Goal: Information Seeking & Learning: Learn about a topic

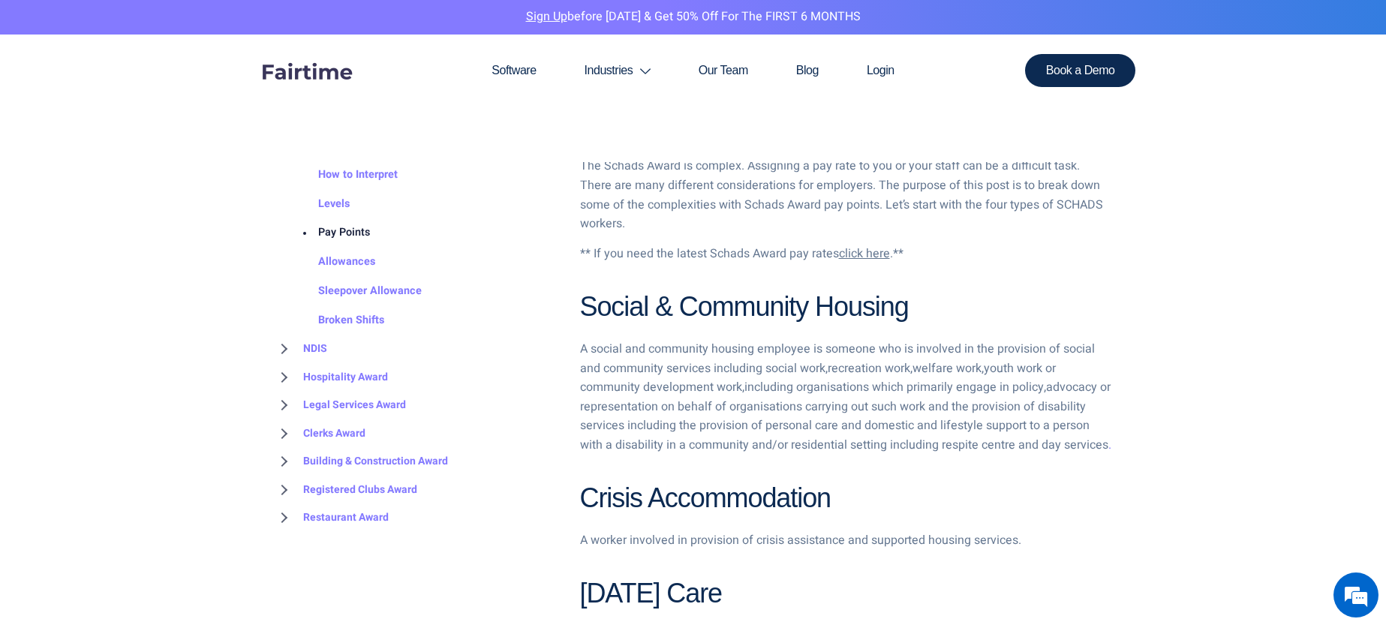
scroll to position [133, 0]
click at [347, 432] on link "Clerks Award" at bounding box center [319, 429] width 92 height 29
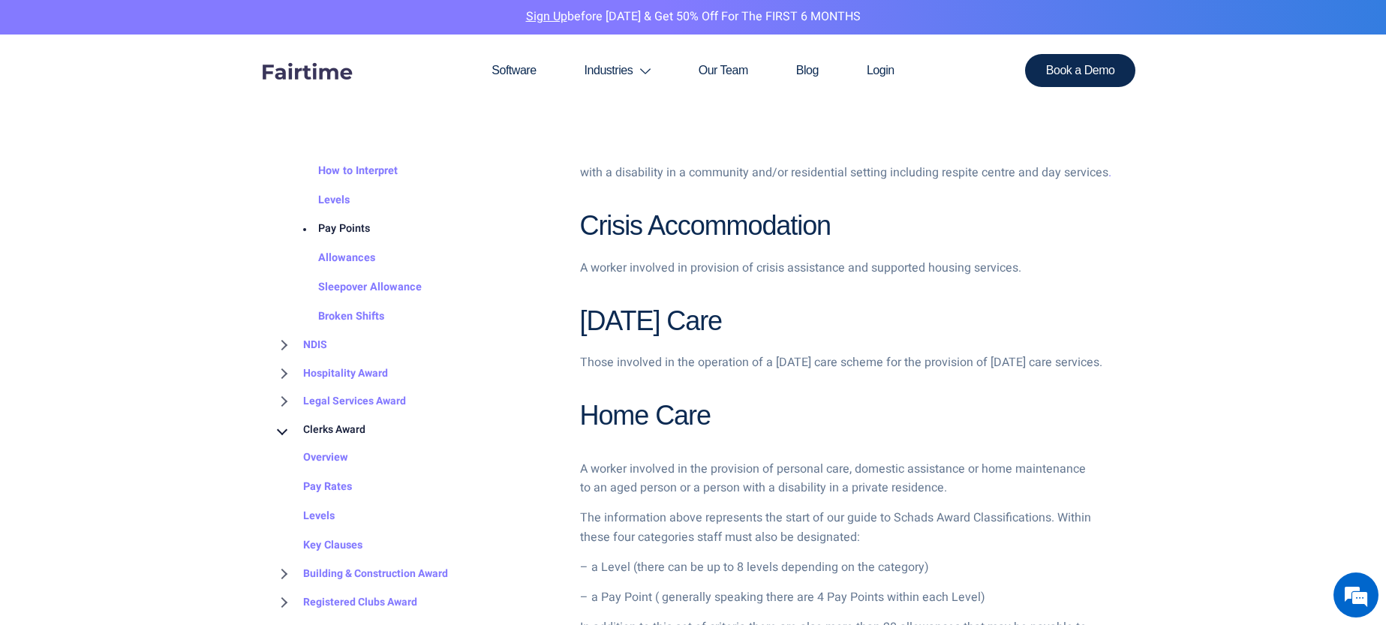
scroll to position [0, 0]
click at [324, 429] on link "Clerks Award" at bounding box center [319, 429] width 92 height 29
click at [344, 427] on link "Clerks Award" at bounding box center [319, 429] width 92 height 29
click at [335, 429] on link "Clerks Award" at bounding box center [319, 429] width 92 height 29
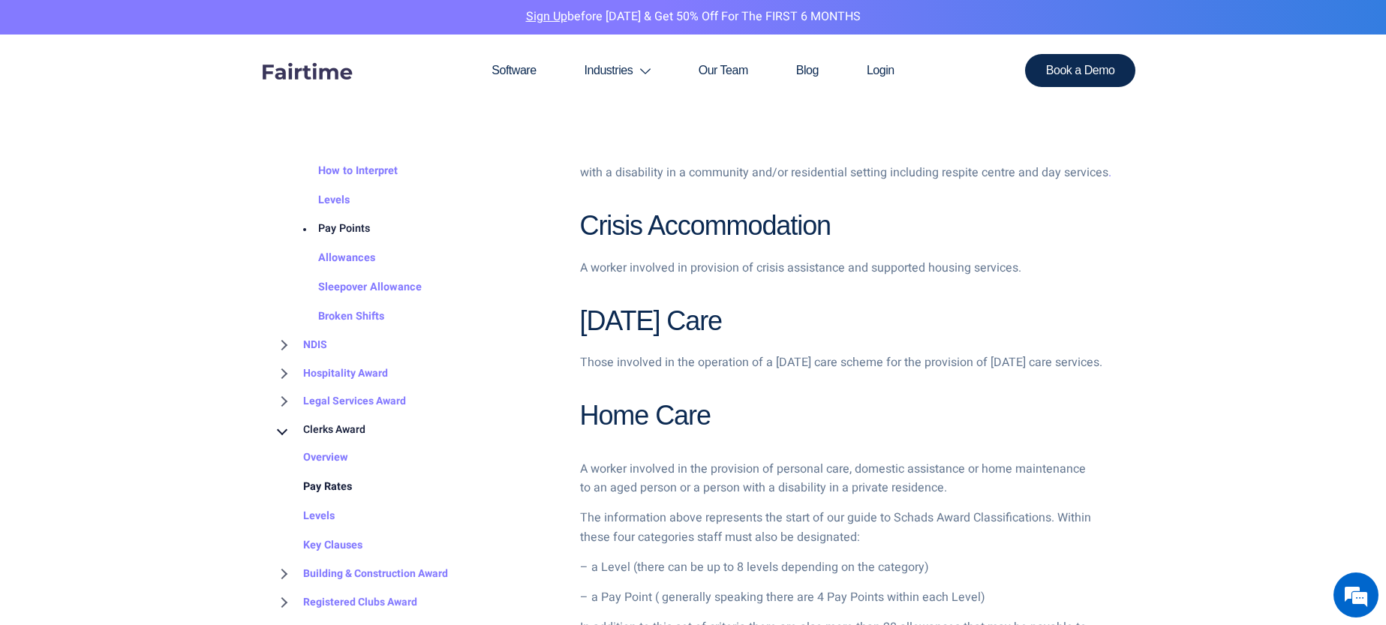
click at [326, 485] on link "Pay Rates" at bounding box center [312, 487] width 79 height 29
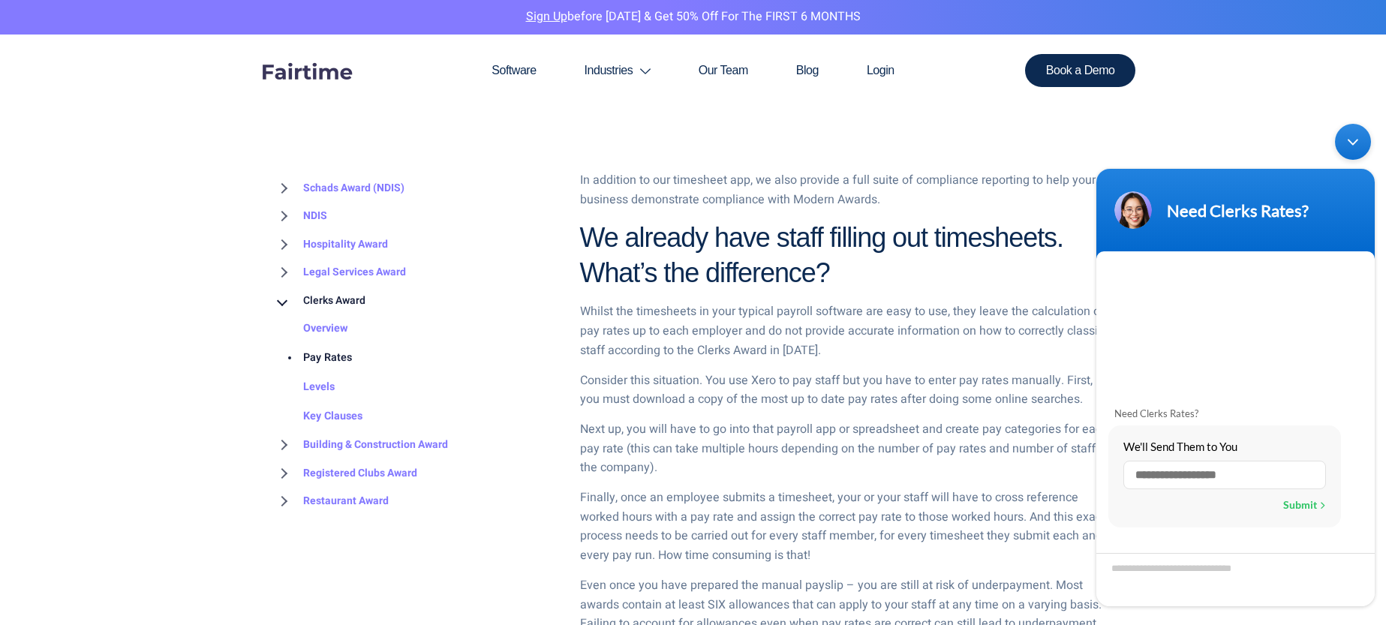
scroll to position [1795, 0]
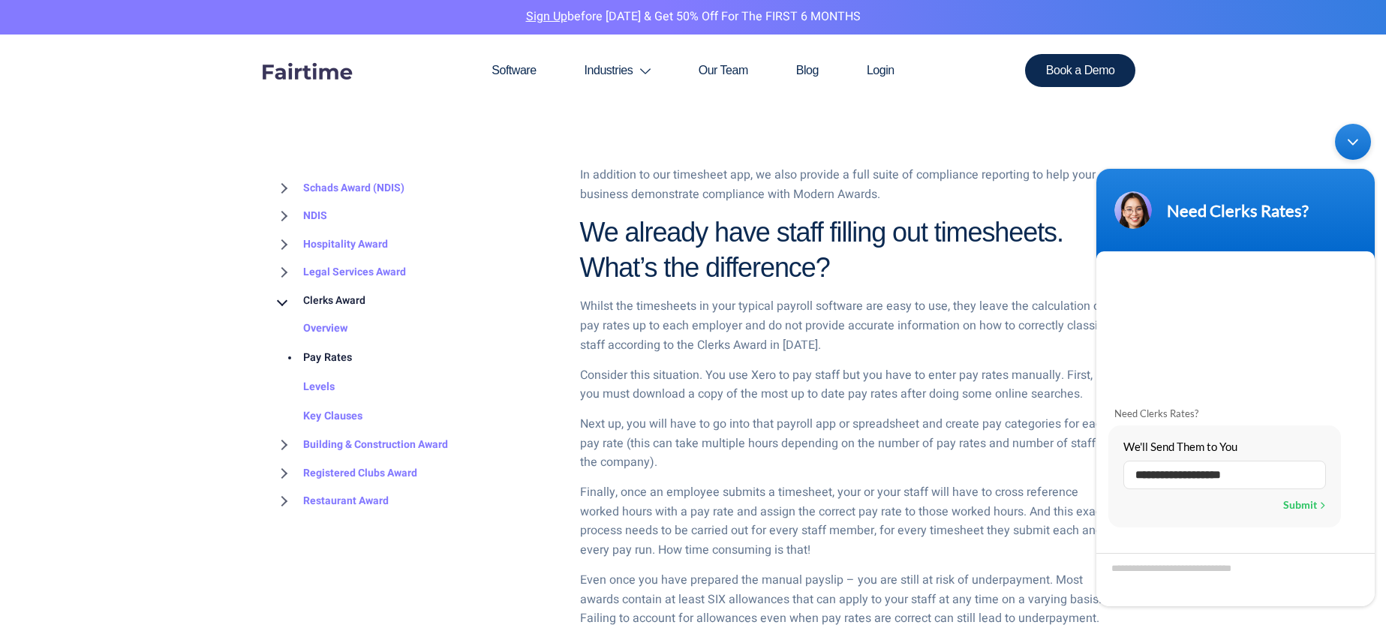
type input "**********"
click at [1304, 508] on div "Submit" at bounding box center [1305, 505] width 43 height 20
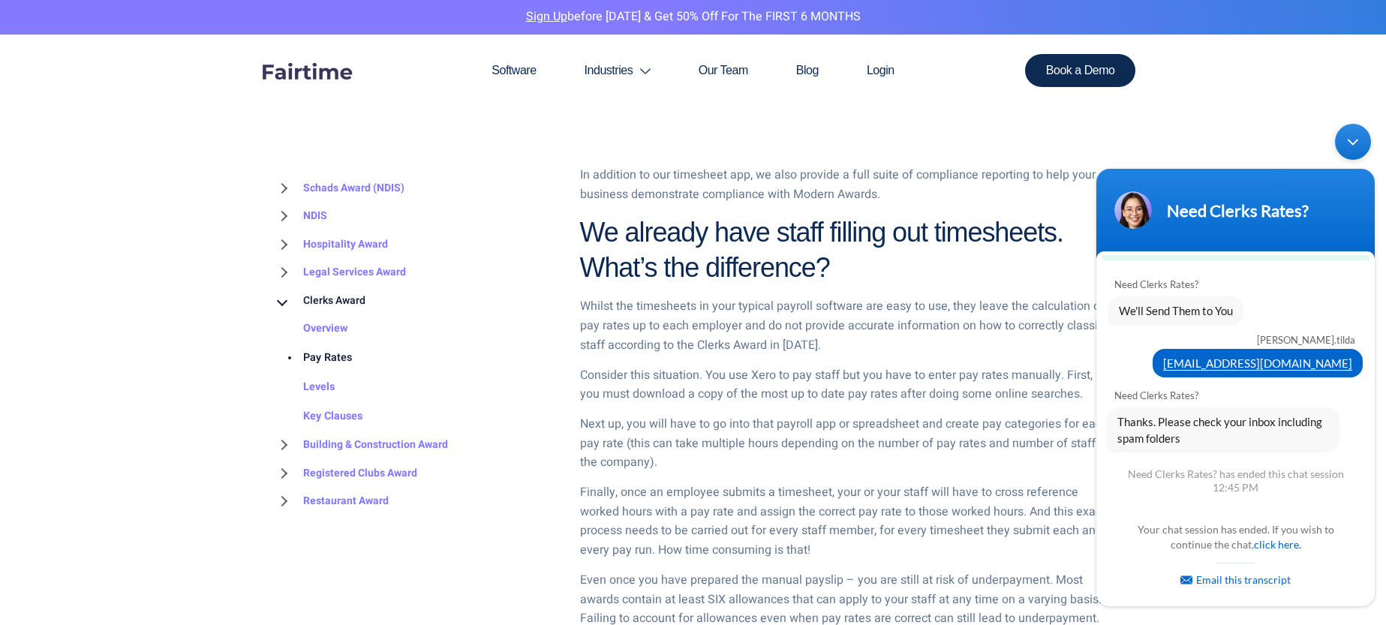
scroll to position [5, 0]
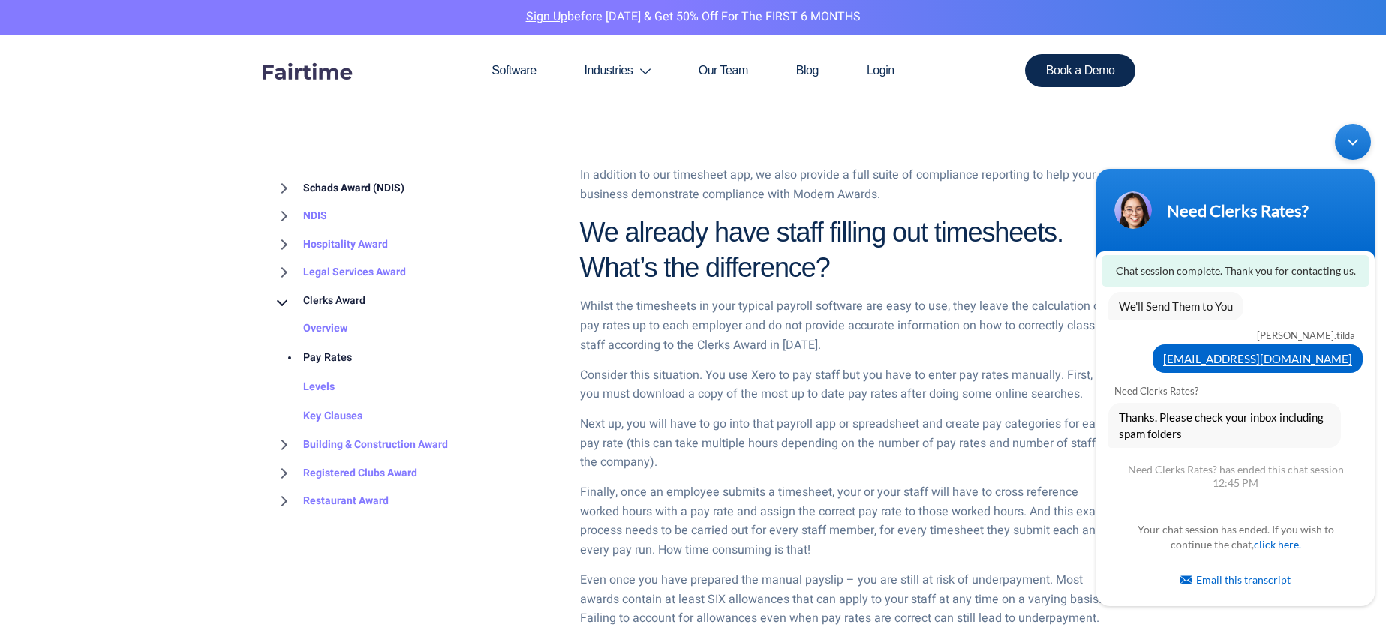
click at [352, 188] on link "Schads Award (NDIS)" at bounding box center [338, 188] width 131 height 29
